Goal: Information Seeking & Learning: Learn about a topic

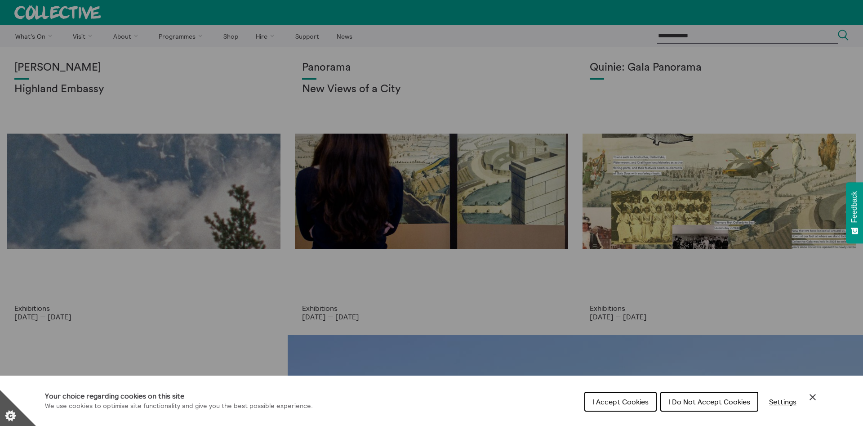
click at [68, 155] on div "Cookie preferences" at bounding box center [431, 213] width 863 height 426
click at [99, 201] on div "Cookie preferences" at bounding box center [431, 213] width 863 height 426
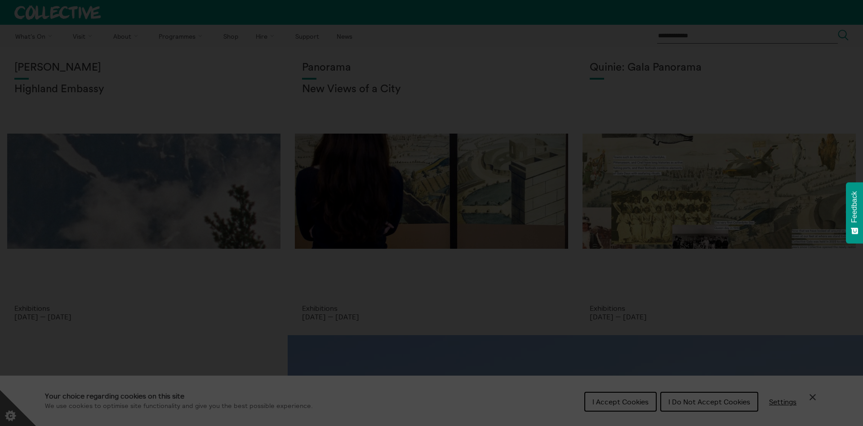
click at [818, 395] on section "**********" at bounding box center [431, 213] width 863 height 426
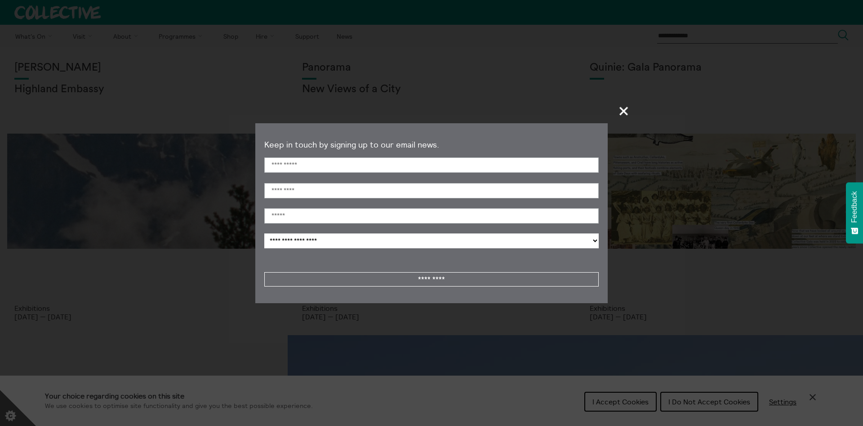
click at [632, 118] on button "+" at bounding box center [624, 111] width 18 height 26
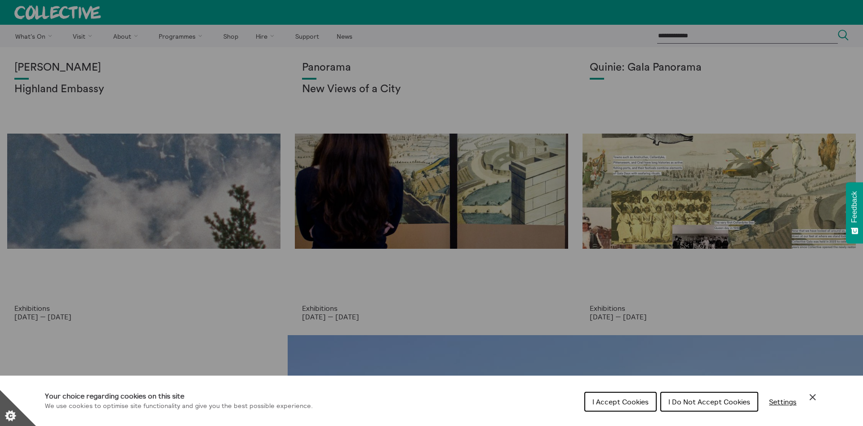
click at [815, 396] on icon "Close Cookie Control" at bounding box center [812, 396] width 11 height 11
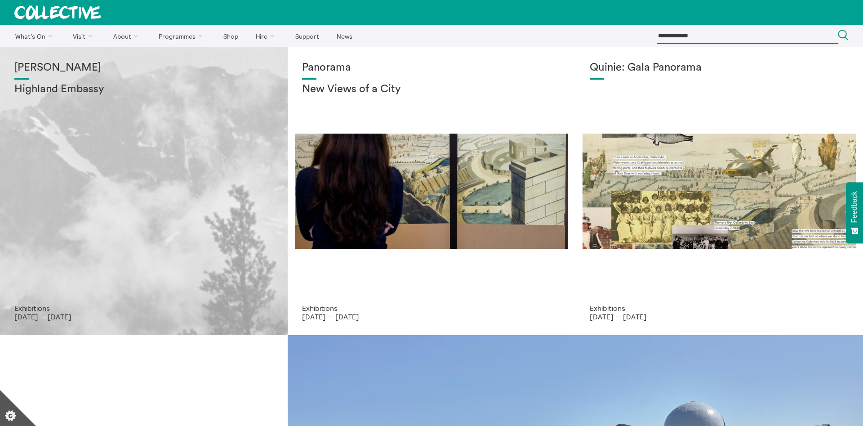
click at [193, 182] on div "[PERSON_NAME] Highland Embassy" at bounding box center [143, 183] width 259 height 242
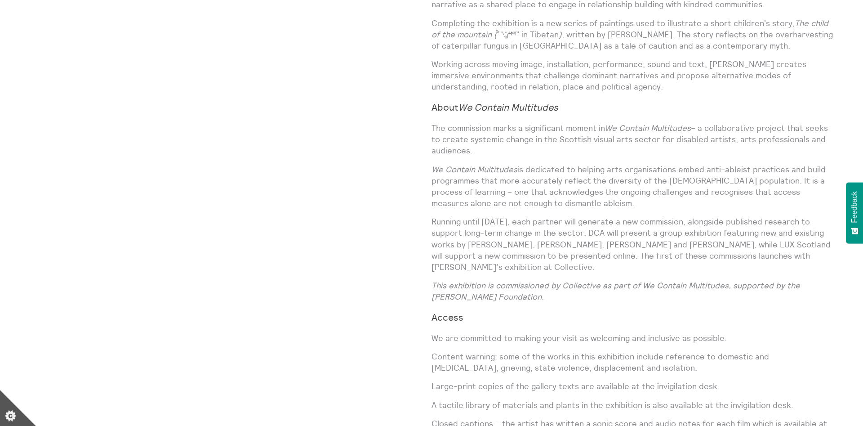
scroll to position [860, 0]
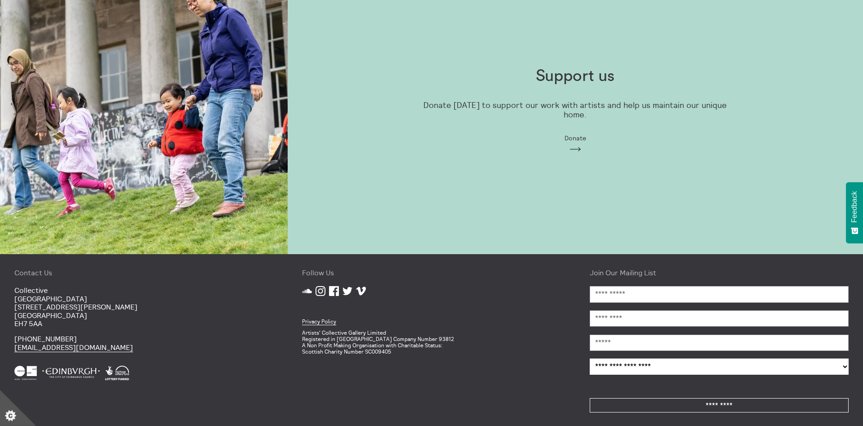
scroll to position [951, 0]
